Goal: Find specific page/section: Find specific page/section

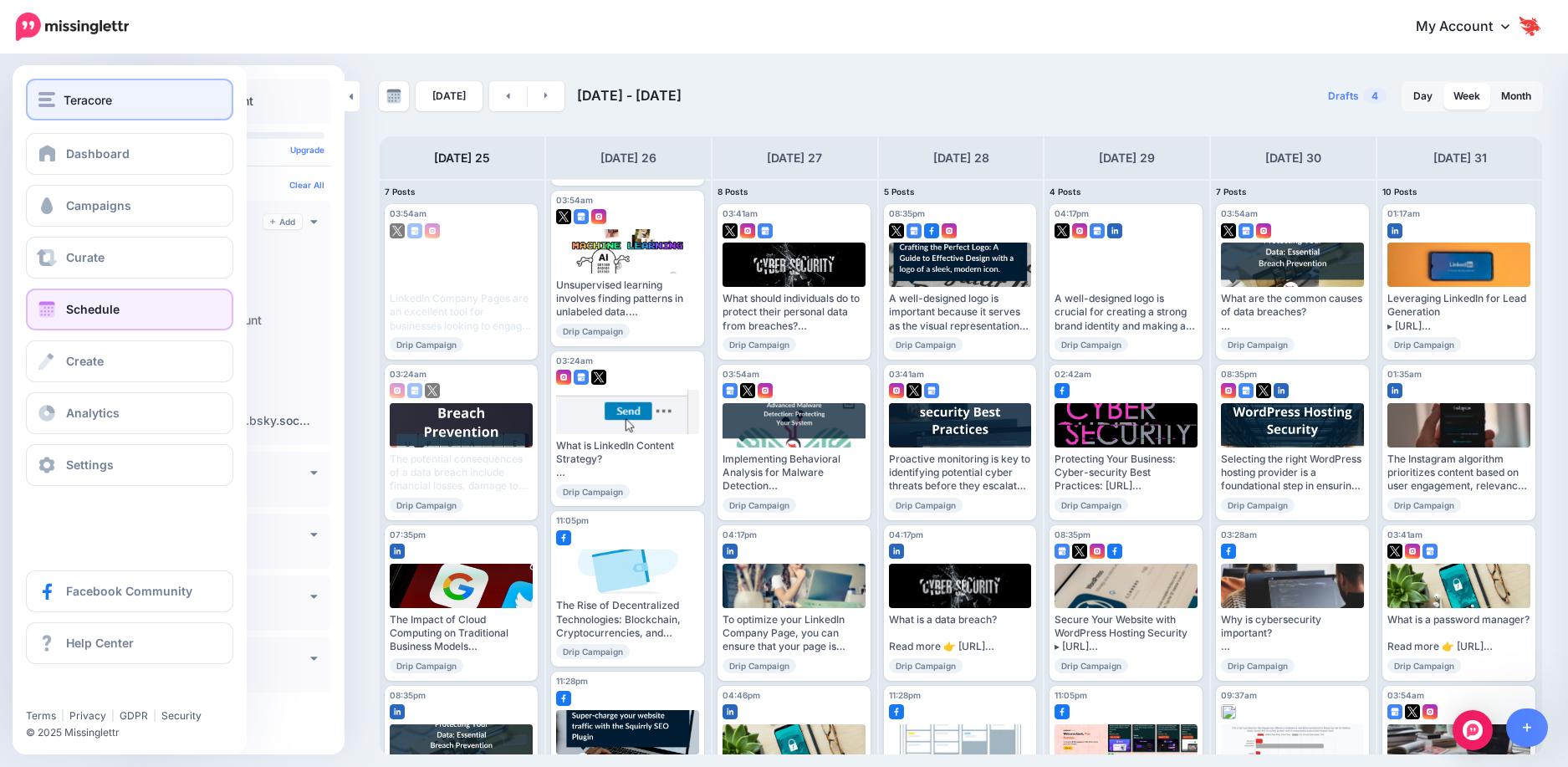
click at [92, 118] on button "Teracore" at bounding box center [130, 99] width 208 height 42
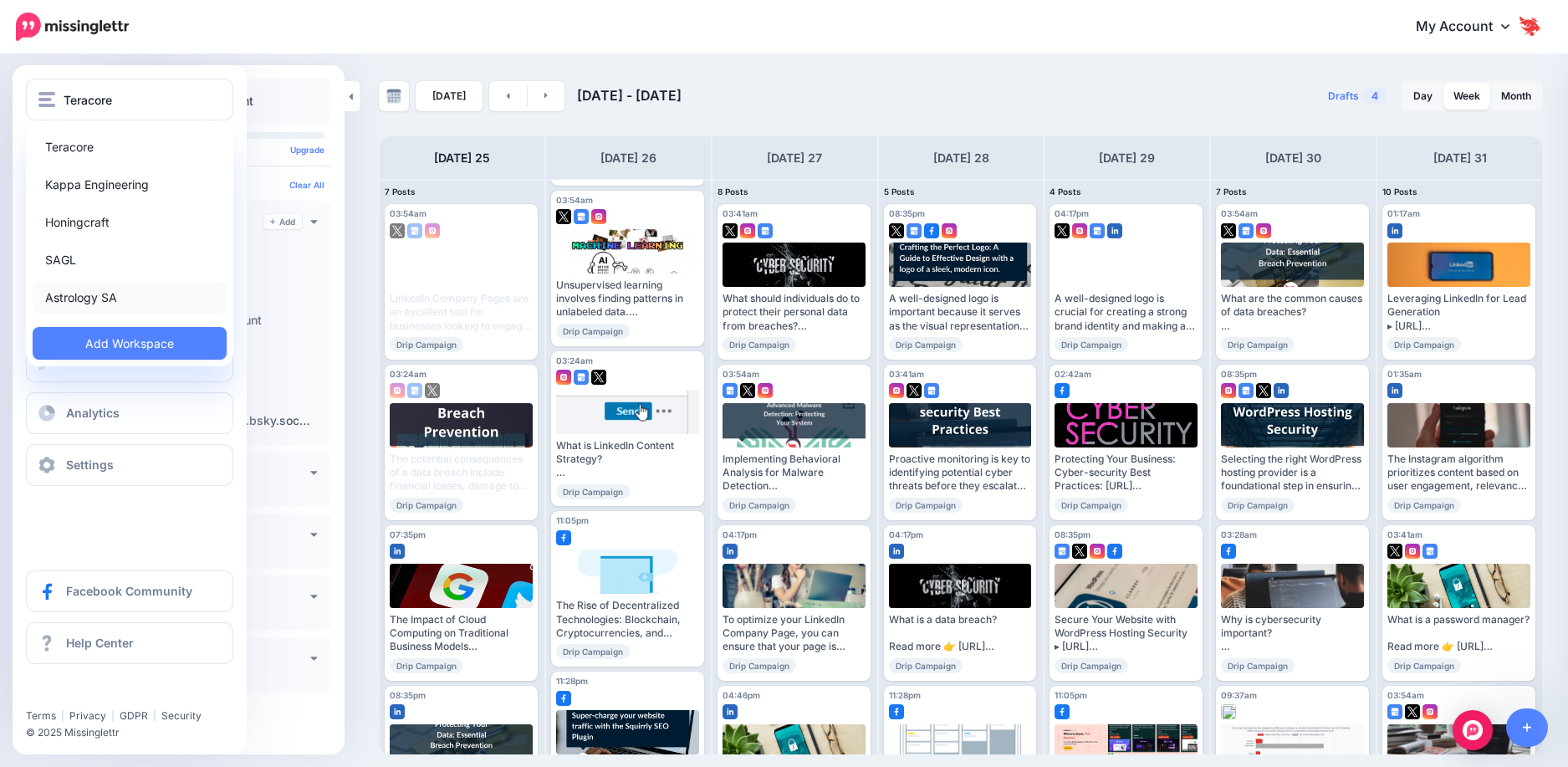
click at [95, 294] on link "Astrology SA" at bounding box center [129, 297] width 194 height 32
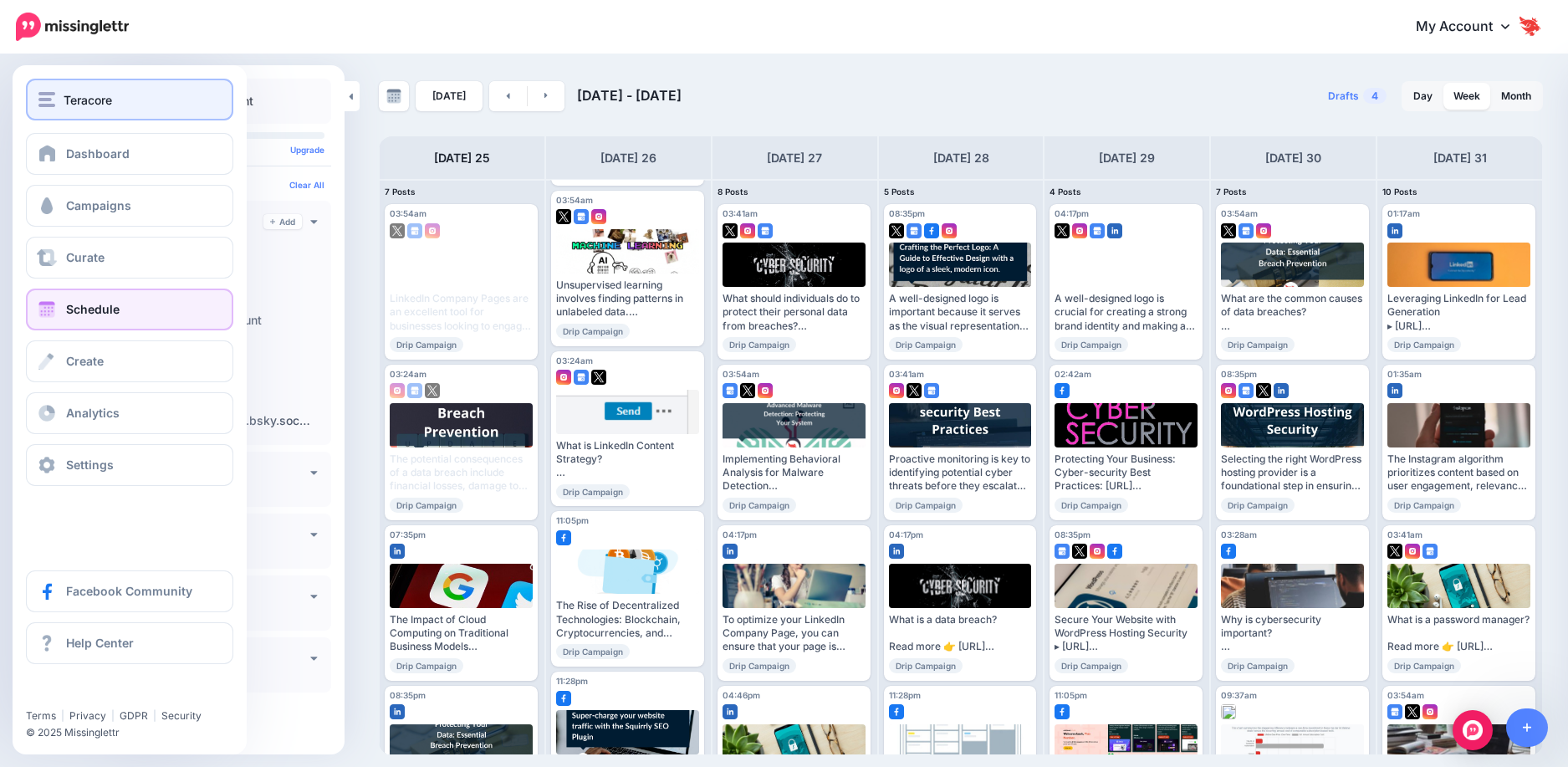
click at [112, 102] on span "Teracore" at bounding box center [88, 100] width 48 height 20
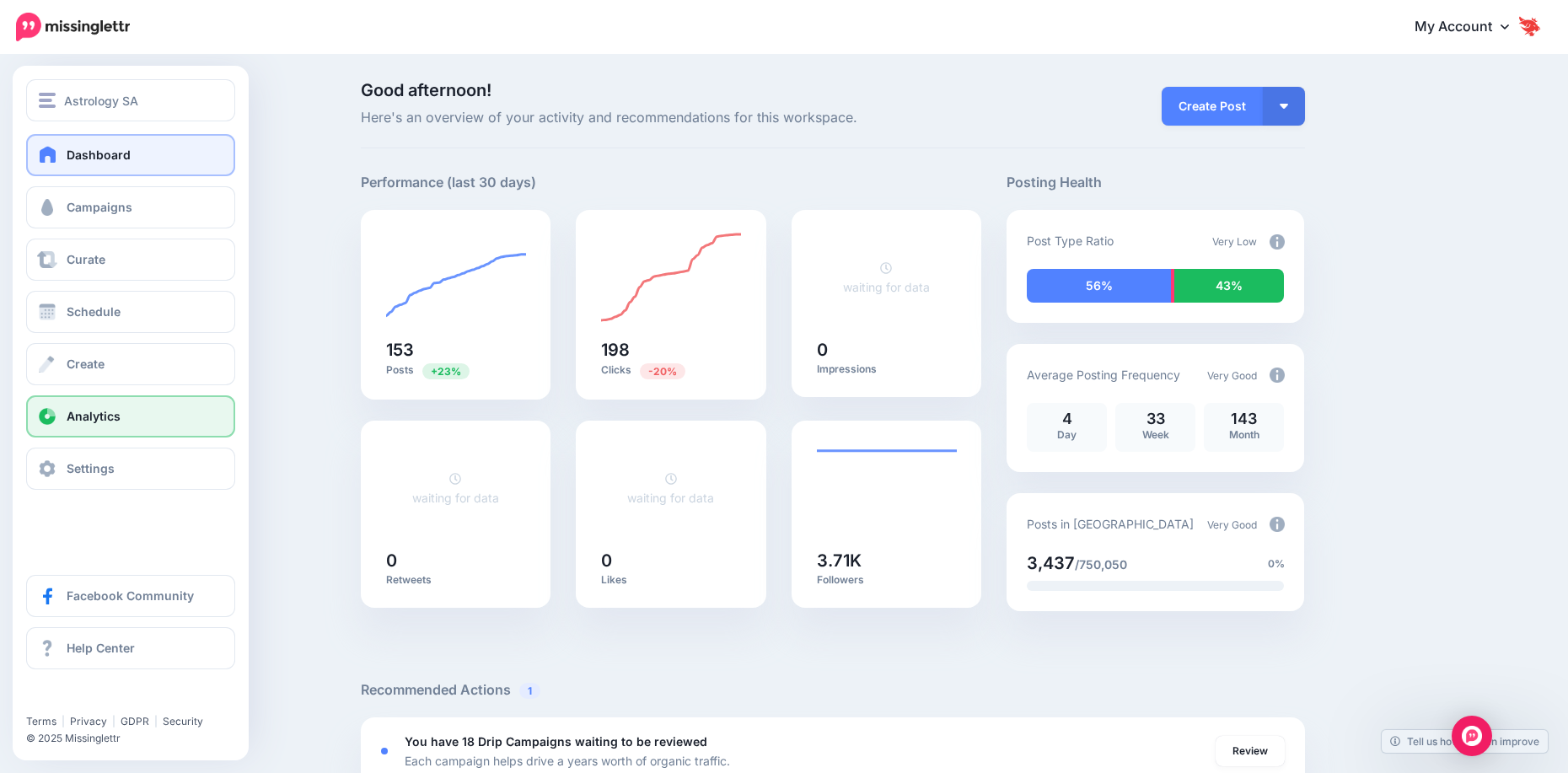
click at [144, 422] on link "Analytics" at bounding box center [131, 416] width 209 height 42
